Goal: Information Seeking & Learning: Check status

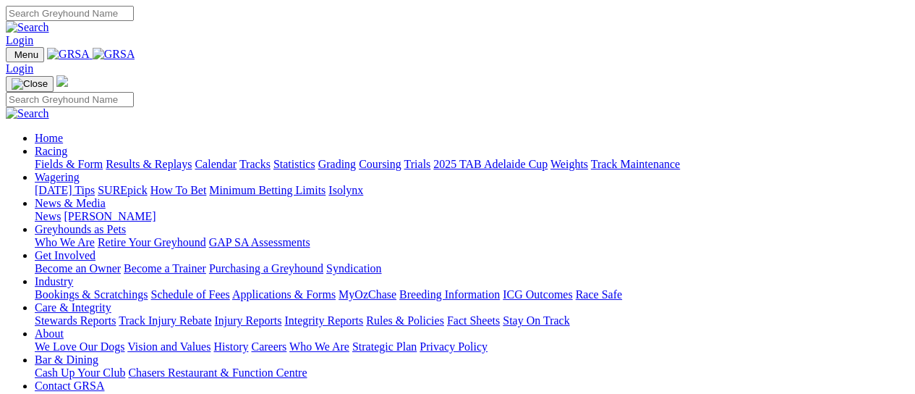
click at [182, 158] on link "Results & Replays" at bounding box center [149, 164] width 86 height 12
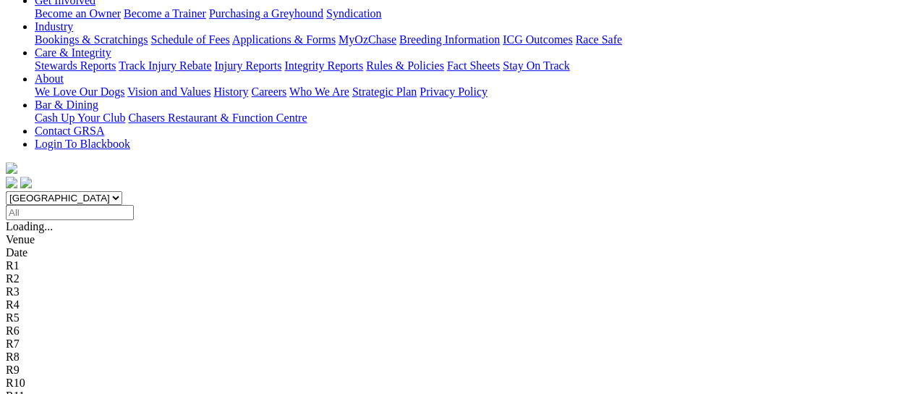
scroll to position [289, 0]
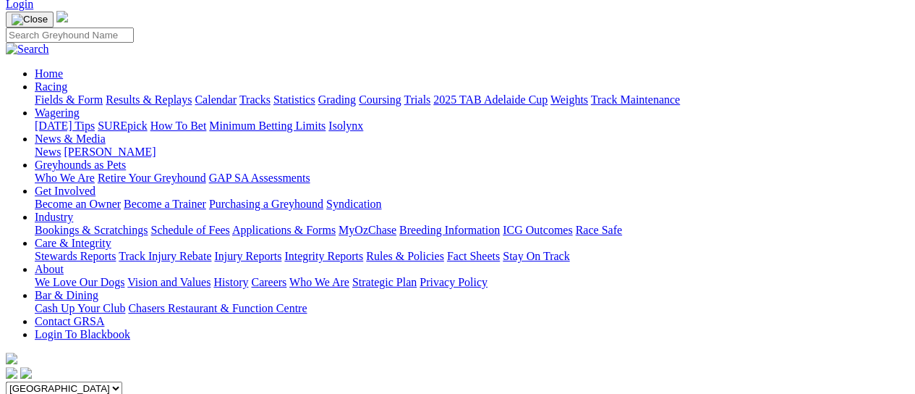
scroll to position [192, 0]
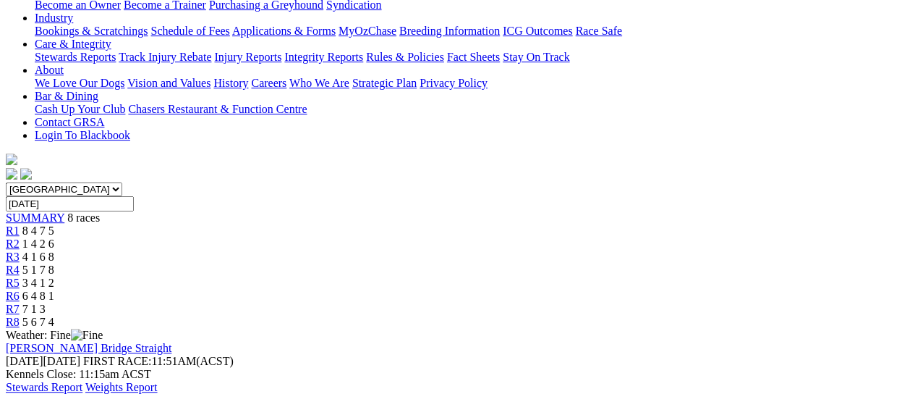
scroll to position [0, 0]
